Goal: Navigation & Orientation: Find specific page/section

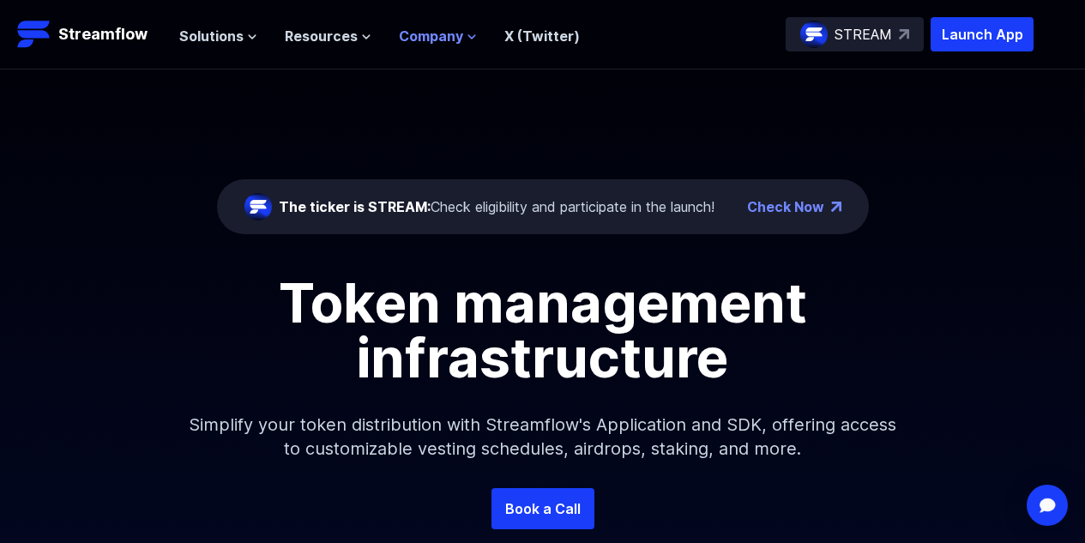
click at [429, 38] on span "Company" at bounding box center [431, 36] width 64 height 21
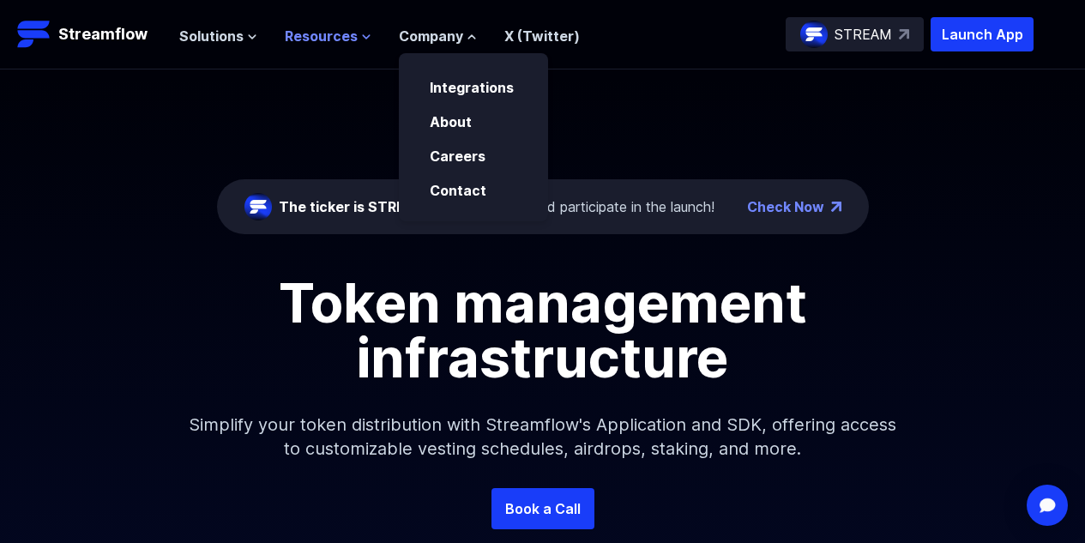
click at [324, 40] on span "Resources" at bounding box center [321, 36] width 73 height 21
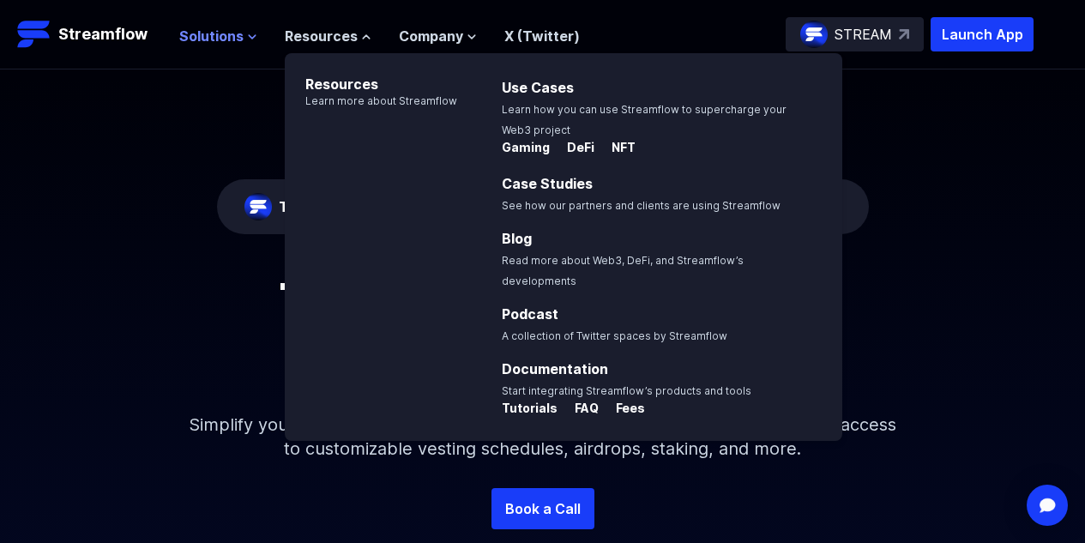
click at [221, 40] on span "Solutions" at bounding box center [211, 36] width 64 height 21
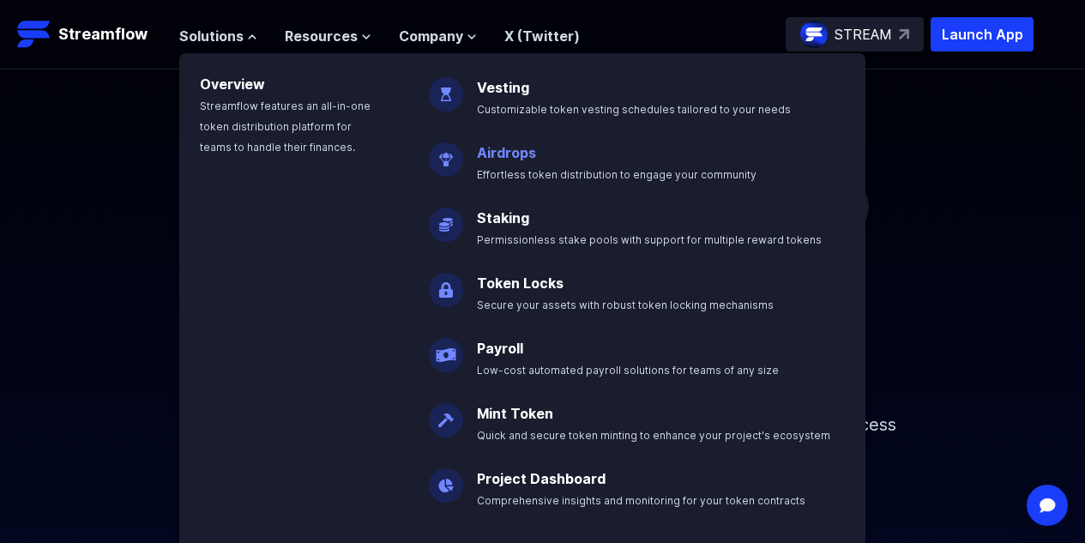
click at [492, 152] on link "Airdrops" at bounding box center [506, 152] width 59 height 17
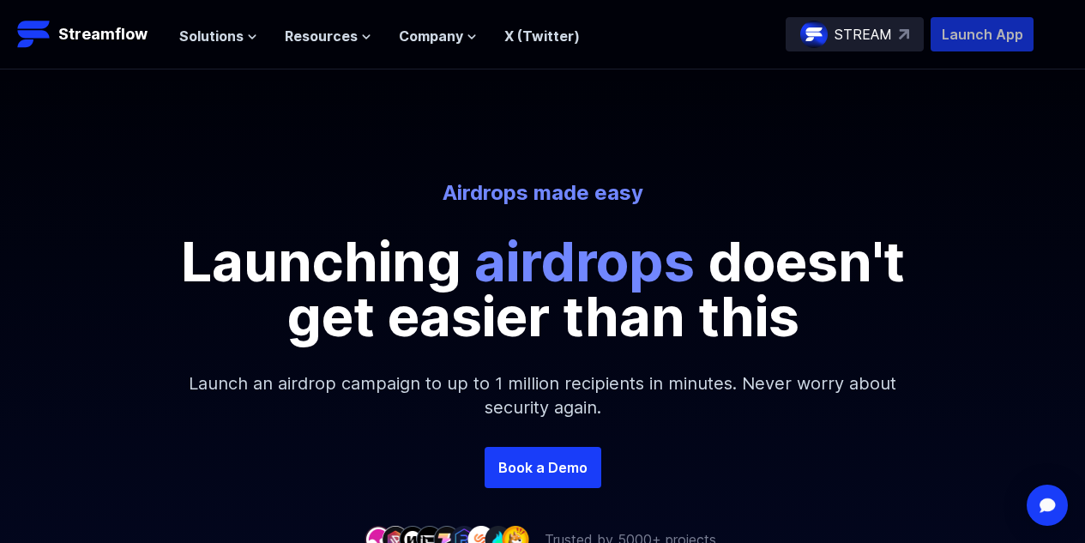
click at [1002, 27] on p "Launch App" at bounding box center [982, 34] width 103 height 34
